Goal: Check status: Check status

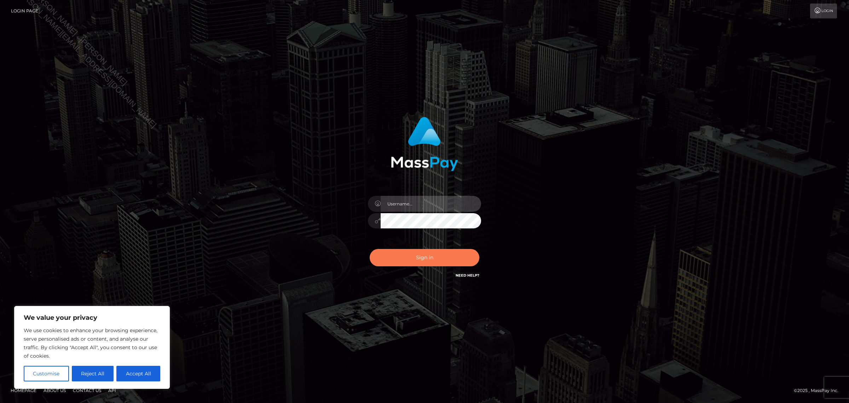
type input "[PERSON_NAME]"
click at [394, 262] on button "Sign in" at bounding box center [425, 257] width 110 height 17
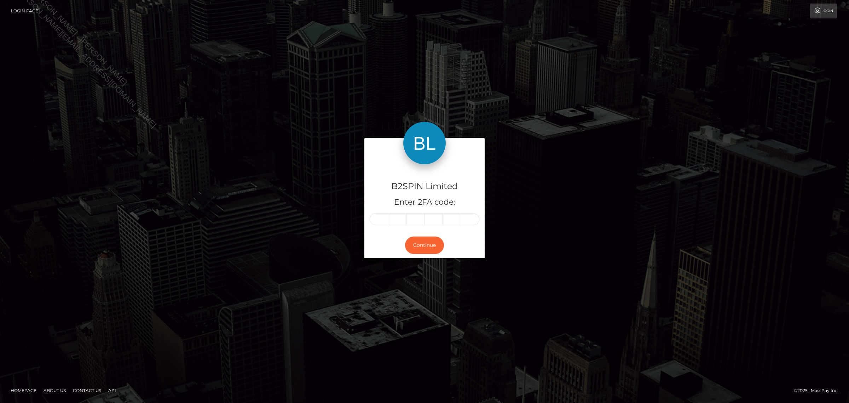
click at [381, 220] on input "text" at bounding box center [379, 219] width 18 height 12
type input "9"
type input "5"
type input "7"
type input "4"
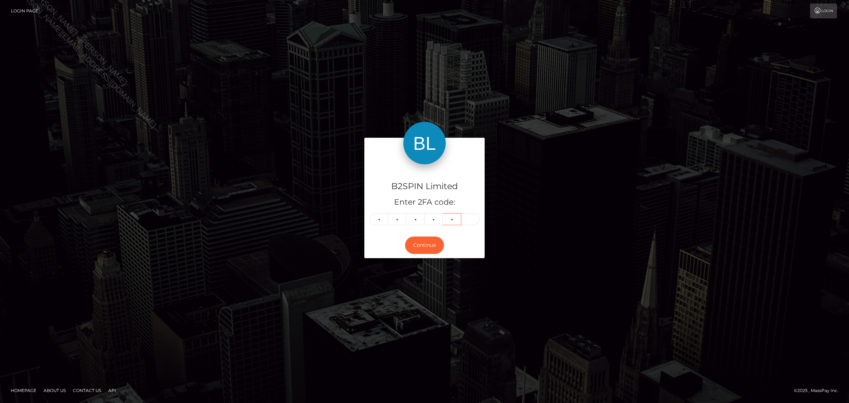
type input "6"
type input "0"
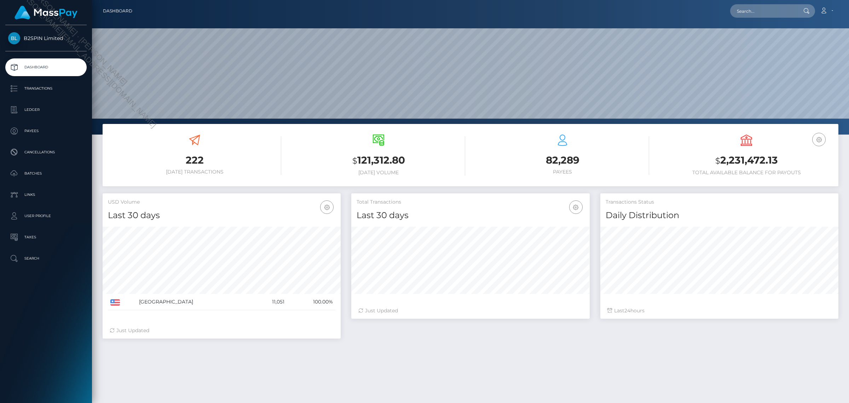
scroll to position [125, 238]
drag, startPoint x: 787, startPoint y: 160, endPoint x: 701, endPoint y: 157, distance: 86.0
click at [701, 157] on h3 "$ 2,231,472.13" at bounding box center [746, 160] width 173 height 15
copy h3 "$ 2,231,472.13"
